Goal: Information Seeking & Learning: Learn about a topic

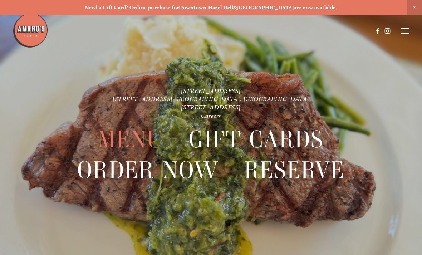
scroll to position [-6, 0]
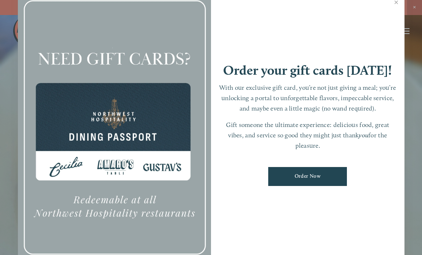
click at [397, 10] on link "Close" at bounding box center [397, 3] width 14 height 20
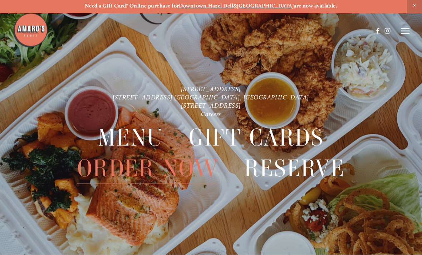
scroll to position [0, 0]
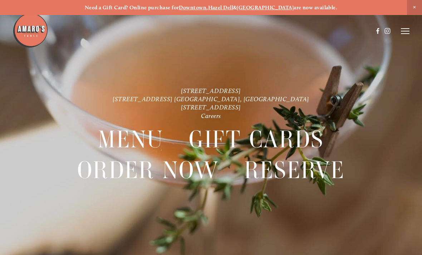
click at [234, 10] on strong "Hazel Dell" at bounding box center [220, 7] width 25 height 6
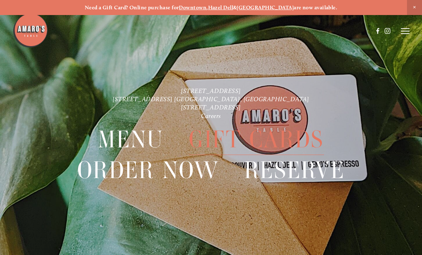
click at [403, 34] on line at bounding box center [405, 34] width 9 height 0
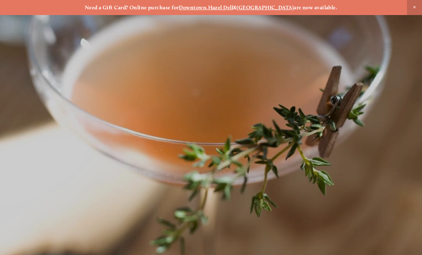
scroll to position [15, 0]
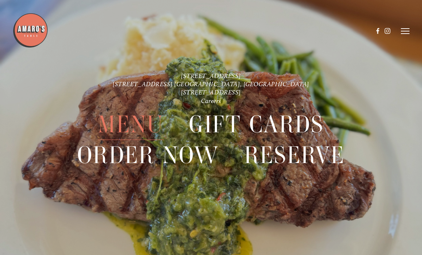
click at [136, 127] on span "Menu" at bounding box center [131, 124] width 66 height 31
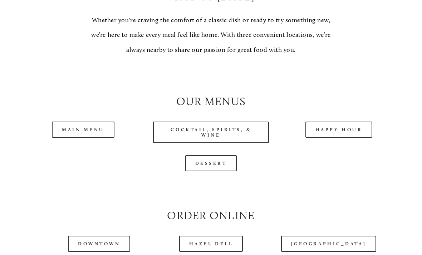
scroll to position [575, 0]
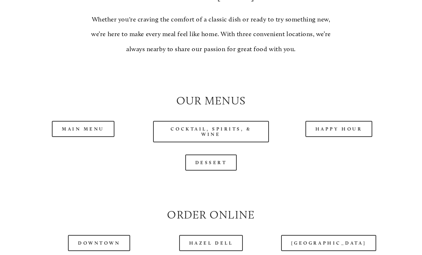
click at [345, 137] on link "Happy Hour" at bounding box center [339, 129] width 67 height 16
